Goal: Navigation & Orientation: Understand site structure

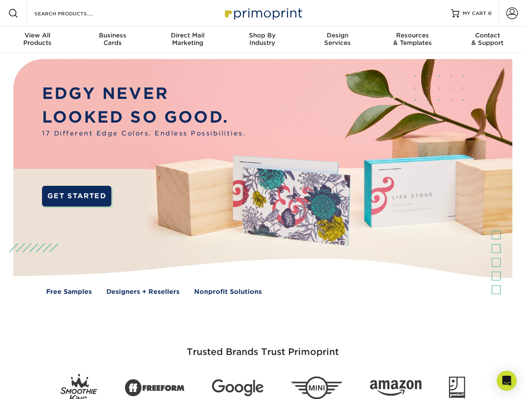
click at [262, 200] on img at bounding box center [262, 183] width 520 height 260
click at [13, 13] on span at bounding box center [13, 13] width 10 height 10
click at [512, 13] on span at bounding box center [512, 13] width 12 height 12
click at [37, 40] on div "View All Products" at bounding box center [37, 39] width 75 height 15
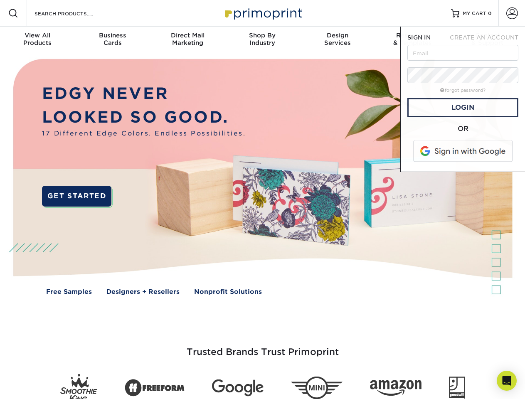
click at [112, 40] on div "Business Cards" at bounding box center [112, 39] width 75 height 15
click at [188, 40] on div "Direct Mail Marketing" at bounding box center [187, 39] width 75 height 15
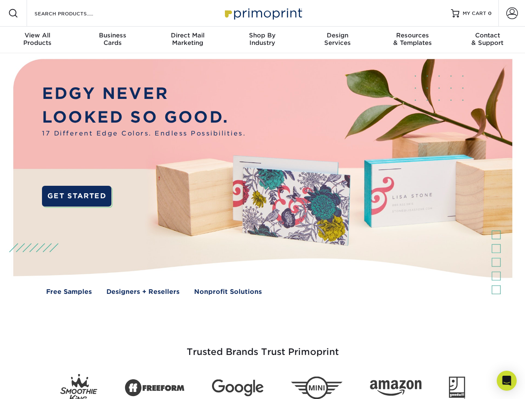
click at [262, 40] on div "Shop By Industry" at bounding box center [262, 39] width 75 height 15
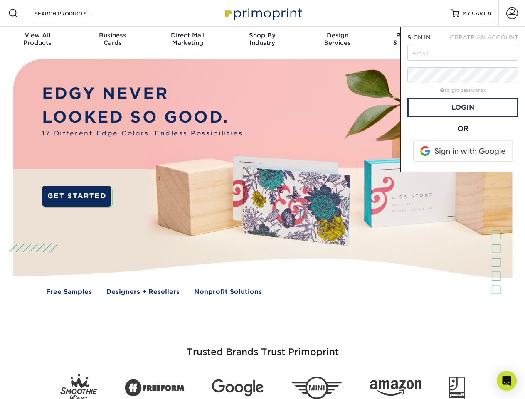
click at [338, 40] on div "Design Services" at bounding box center [337, 39] width 75 height 15
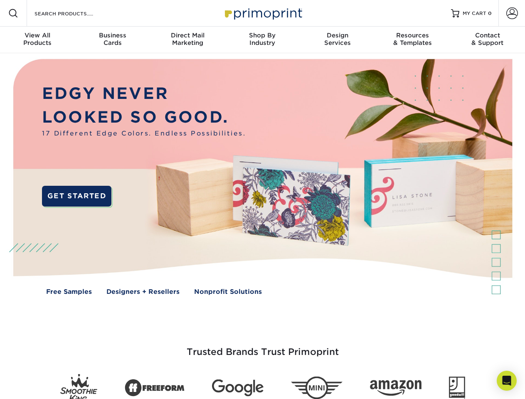
click at [412, 40] on span "SIGN IN" at bounding box center [418, 37] width 23 height 7
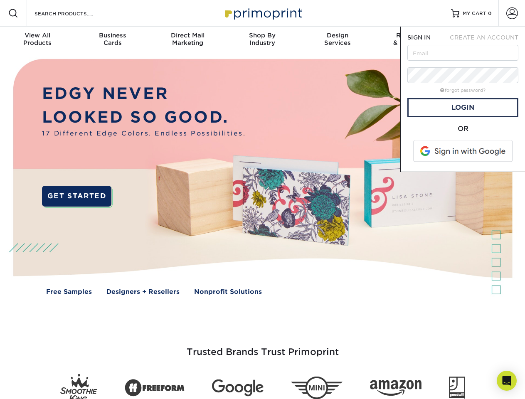
click at [488, 40] on div "Contact & Support" at bounding box center [487, 39] width 75 height 15
